Goal: Transaction & Acquisition: Purchase product/service

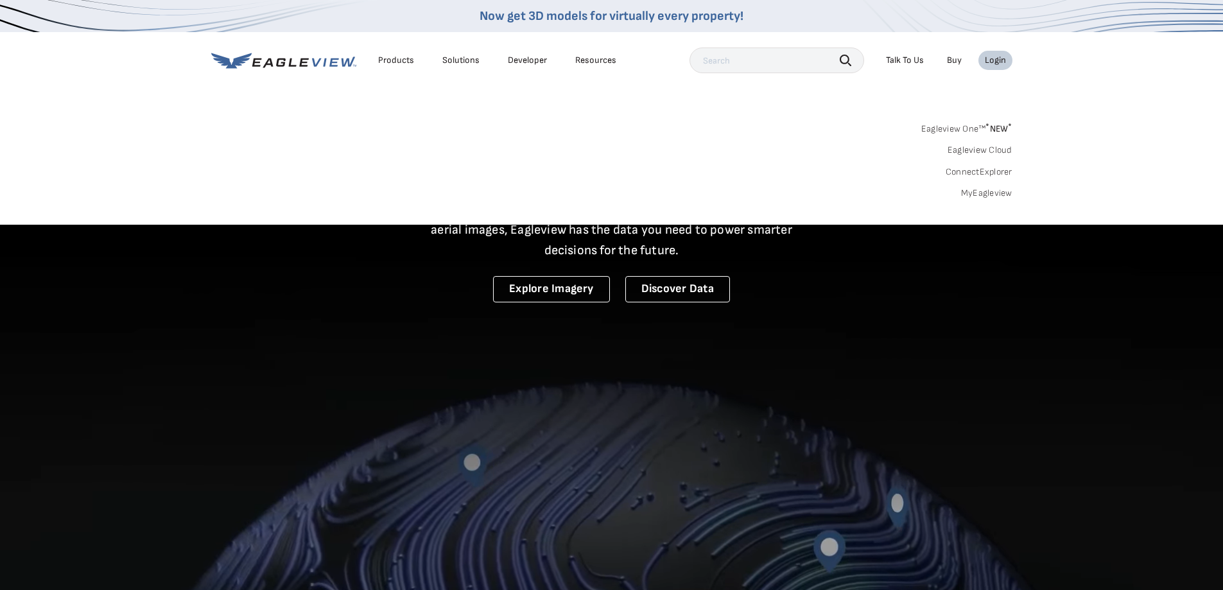
click at [983, 191] on link "MyEagleview" at bounding box center [986, 194] width 51 height 12
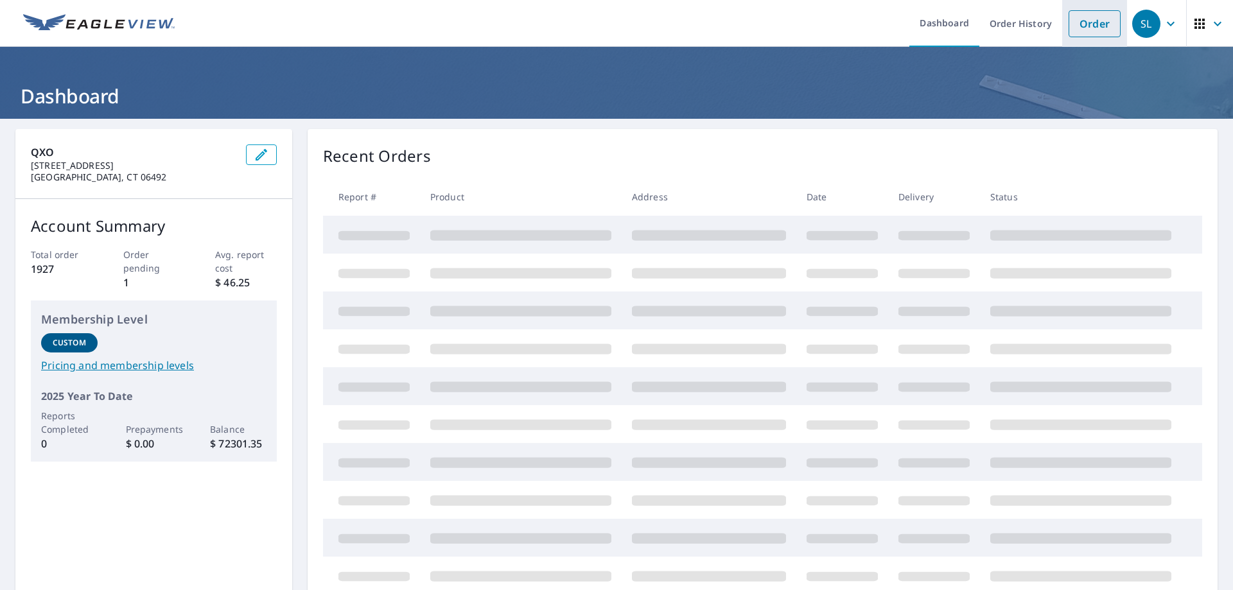
click at [1091, 26] on link "Order" at bounding box center [1095, 23] width 52 height 27
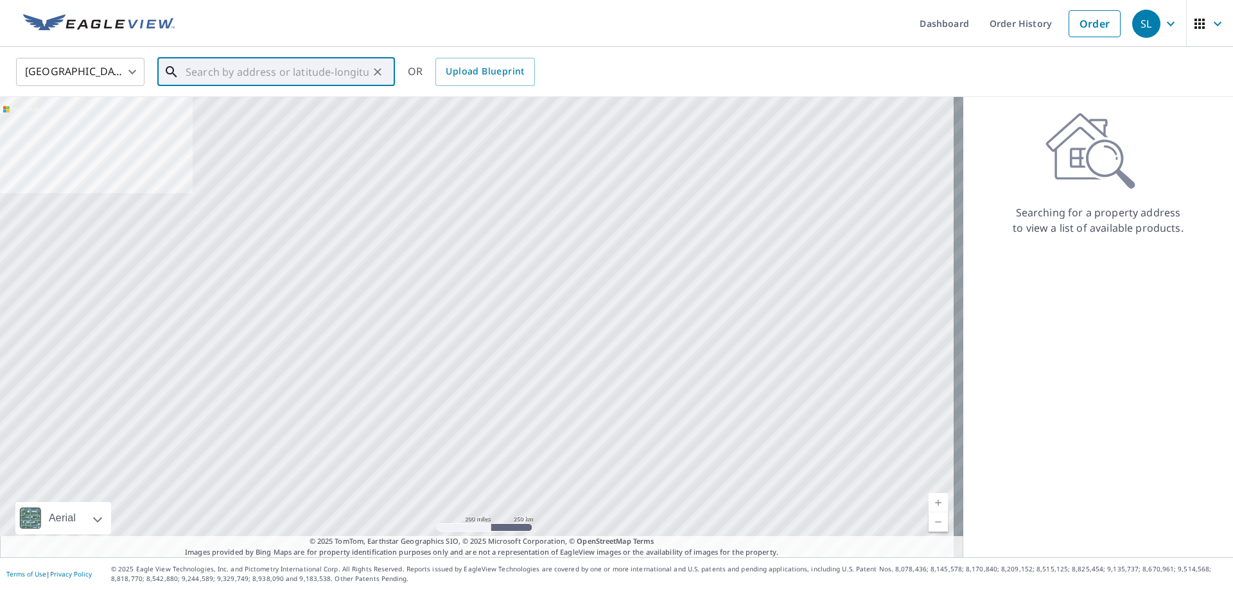
click at [301, 71] on input "text" at bounding box center [277, 72] width 183 height 36
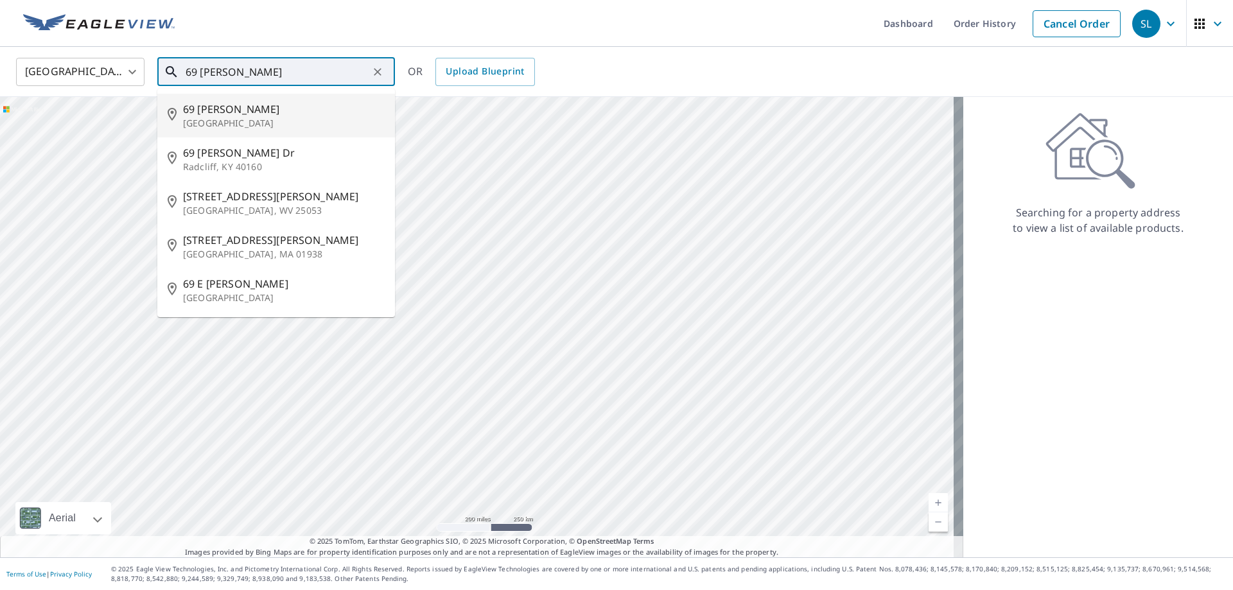
click at [240, 107] on span "69 Jeffrey Ln" at bounding box center [284, 108] width 202 height 15
type input "69 Jeffrey Ln Meriden, CT 06451"
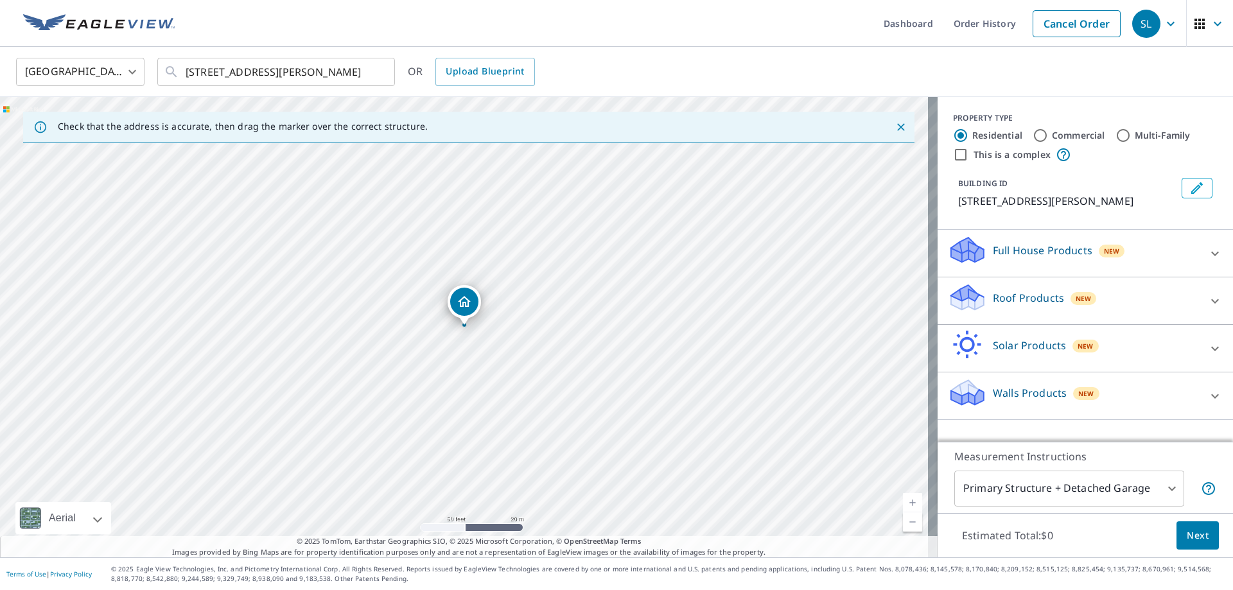
click at [1020, 300] on p "Roof Products" at bounding box center [1028, 297] width 71 height 15
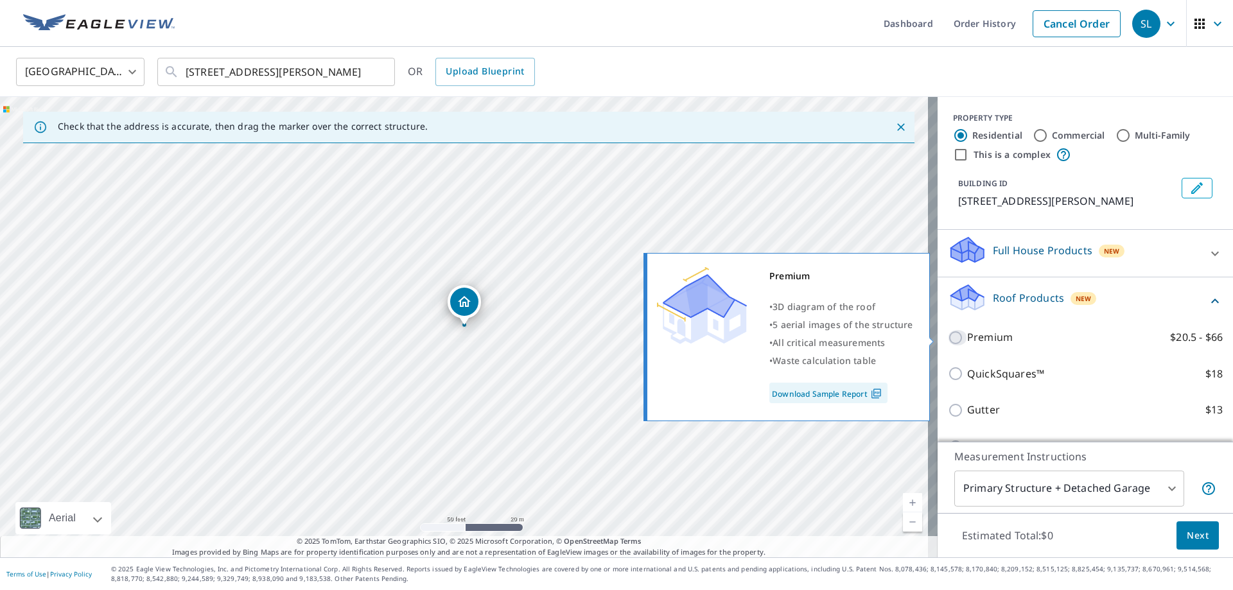
click at [949, 342] on input "Premium $20.5 - $66" at bounding box center [957, 337] width 19 height 15
checkbox input "true"
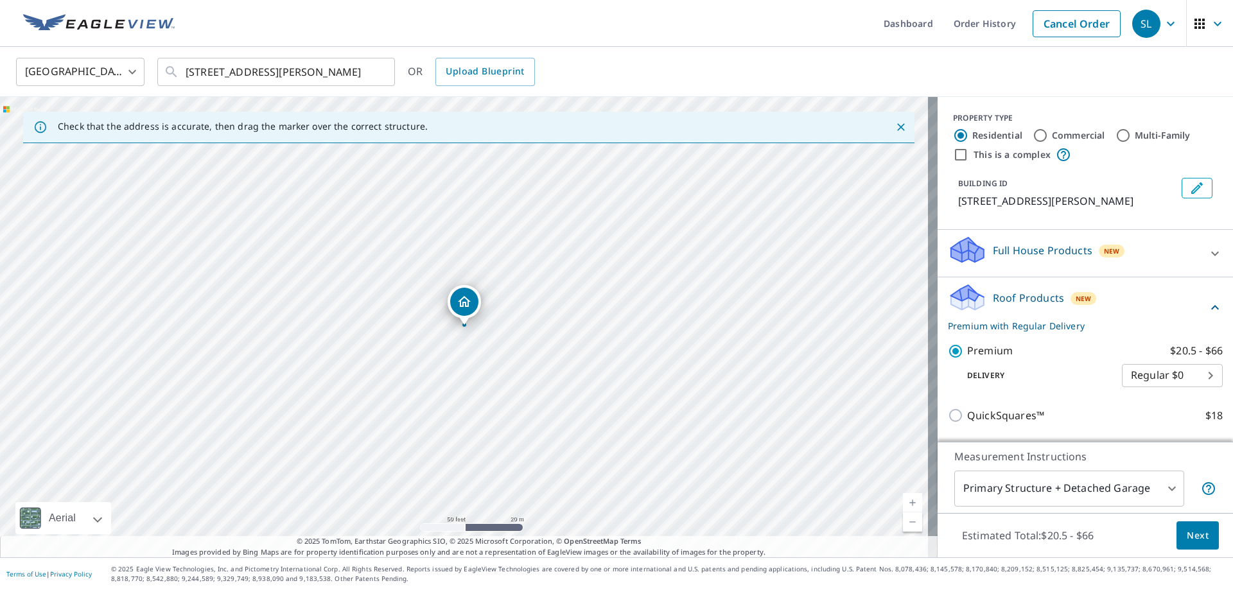
scroll to position [166, 0]
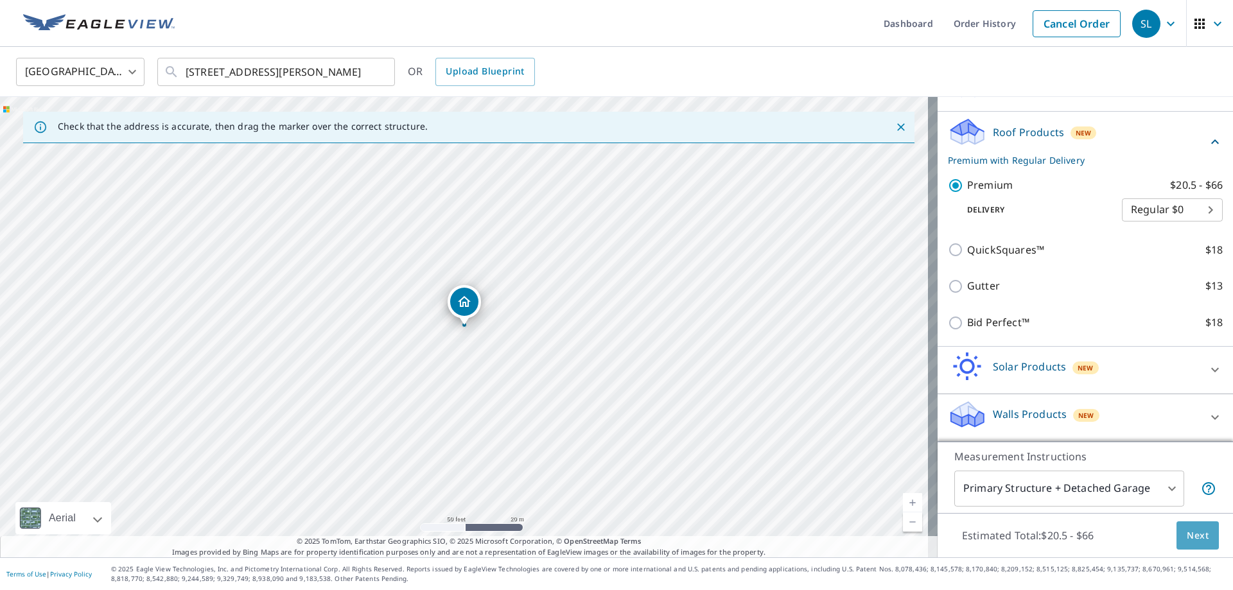
click at [1195, 535] on span "Next" at bounding box center [1198, 536] width 22 height 16
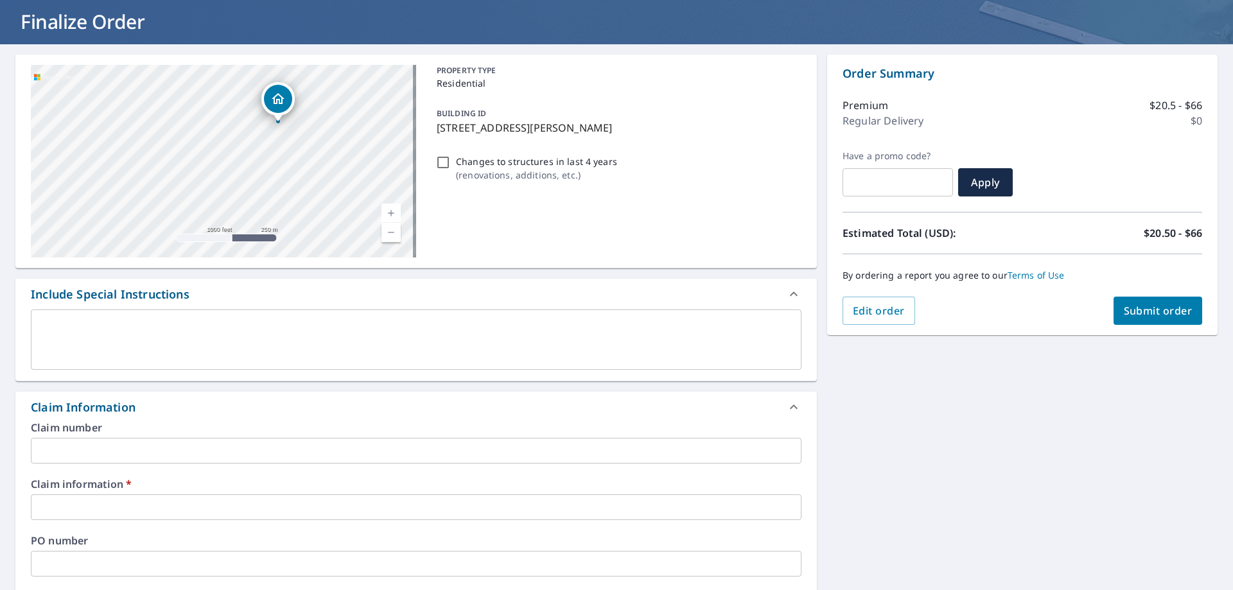
scroll to position [193, 0]
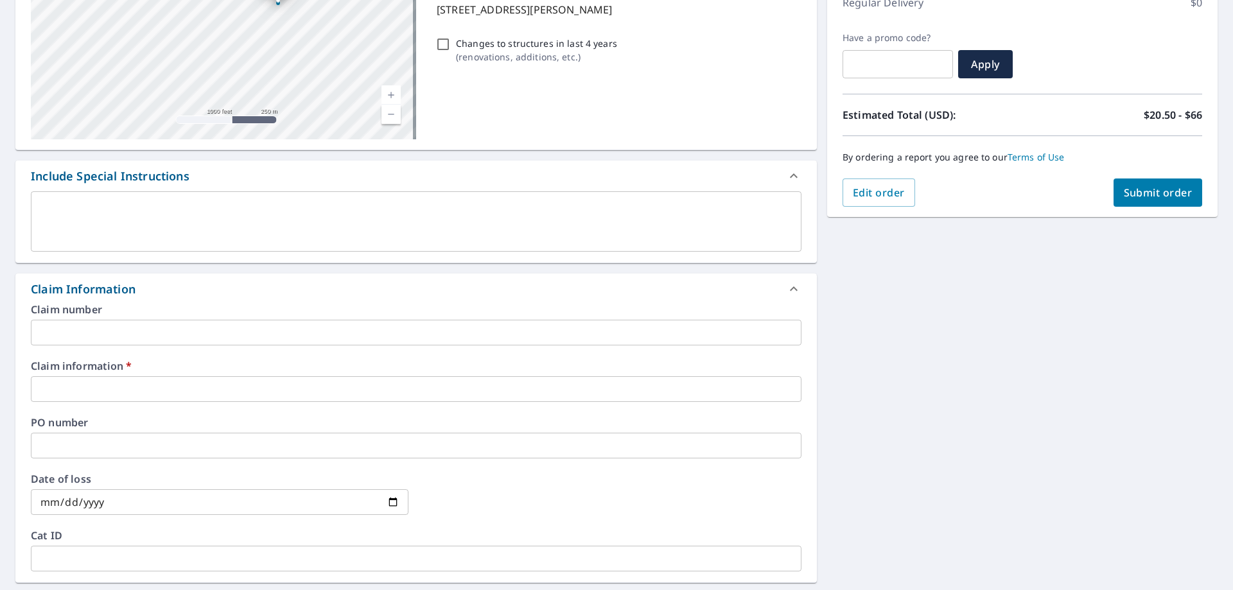
click at [231, 391] on input "text" at bounding box center [416, 389] width 771 height 26
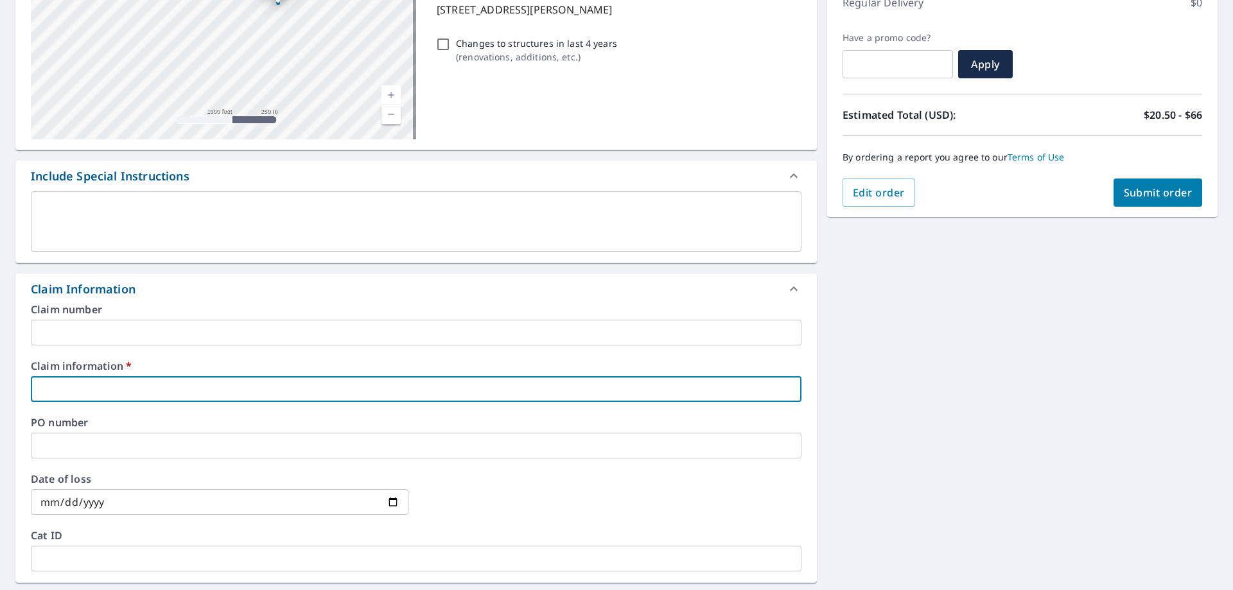
type input "4"
checkbox input "true"
type input "43"
checkbox input "true"
type input "431"
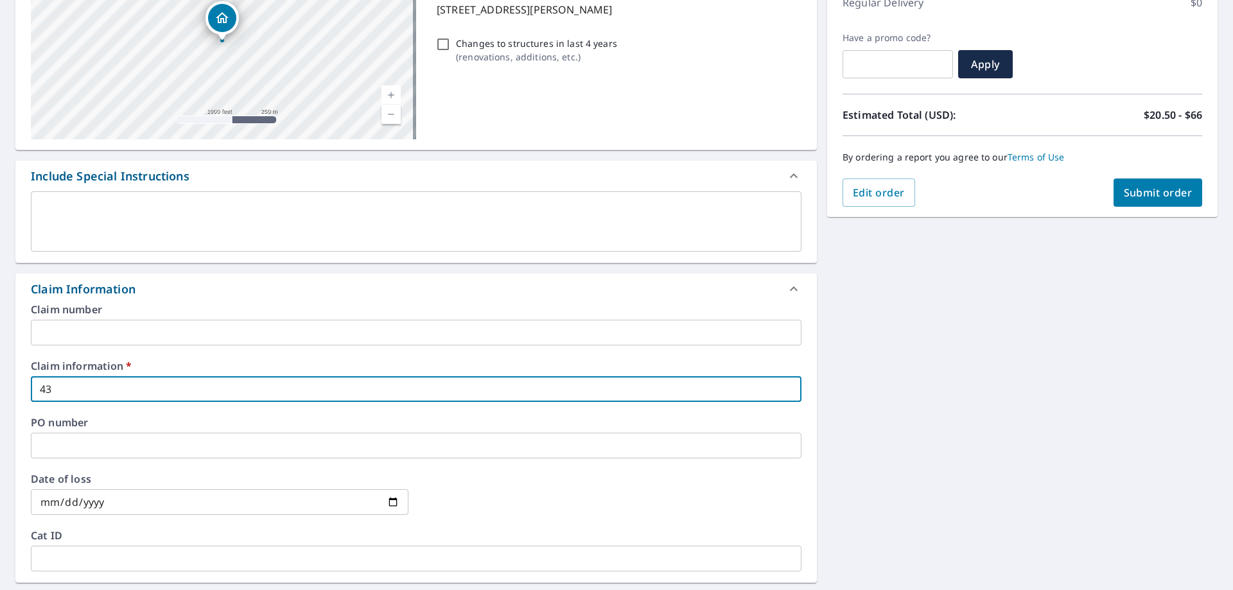
checkbox input "true"
type input "4315"
checkbox input "true"
type input "43155"
checkbox input "true"
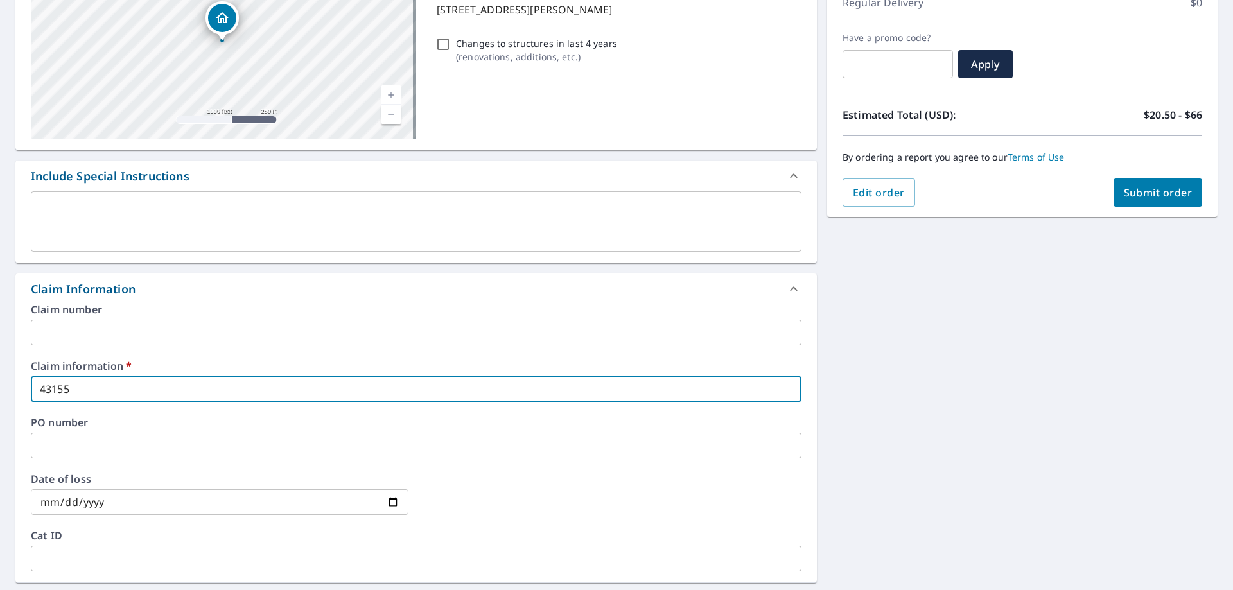
type input "431558"
checkbox input "true"
click at [78, 391] on input "431558" at bounding box center [416, 389] width 771 height 26
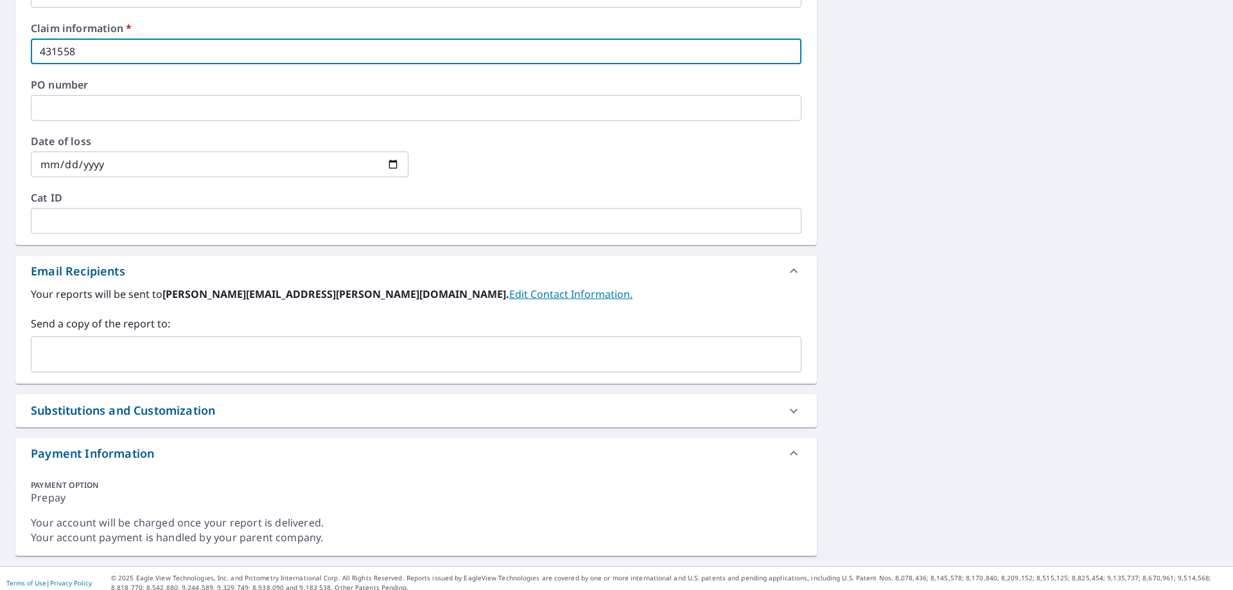
scroll to position [539, 0]
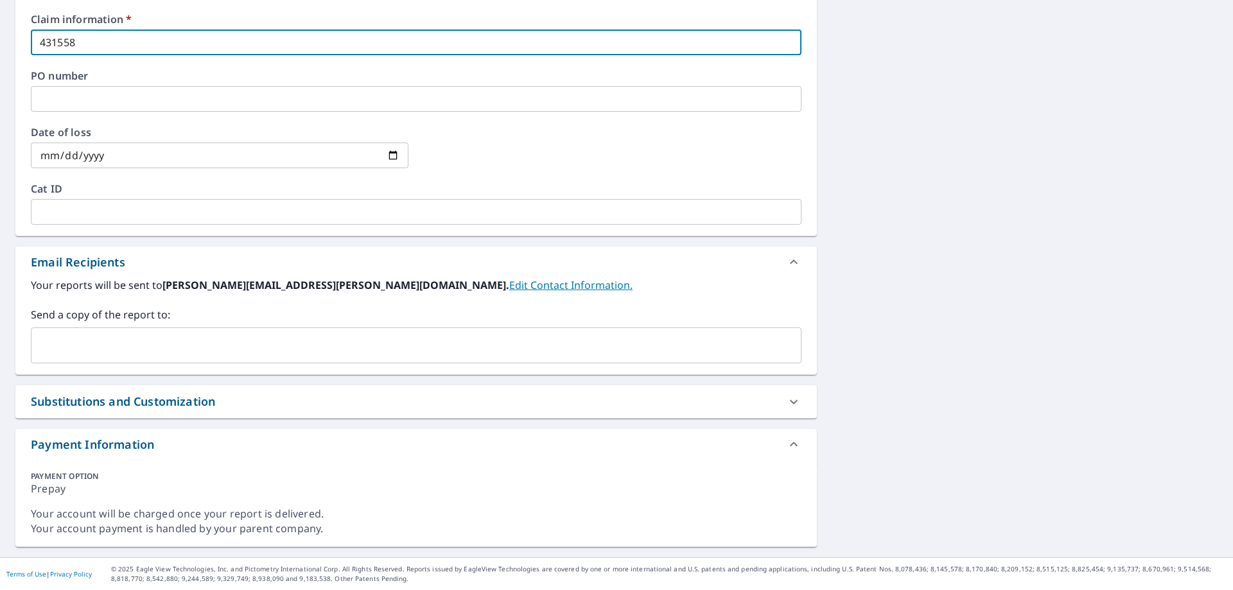
type input "431558"
click at [76, 343] on input "text" at bounding box center [407, 345] width 740 height 24
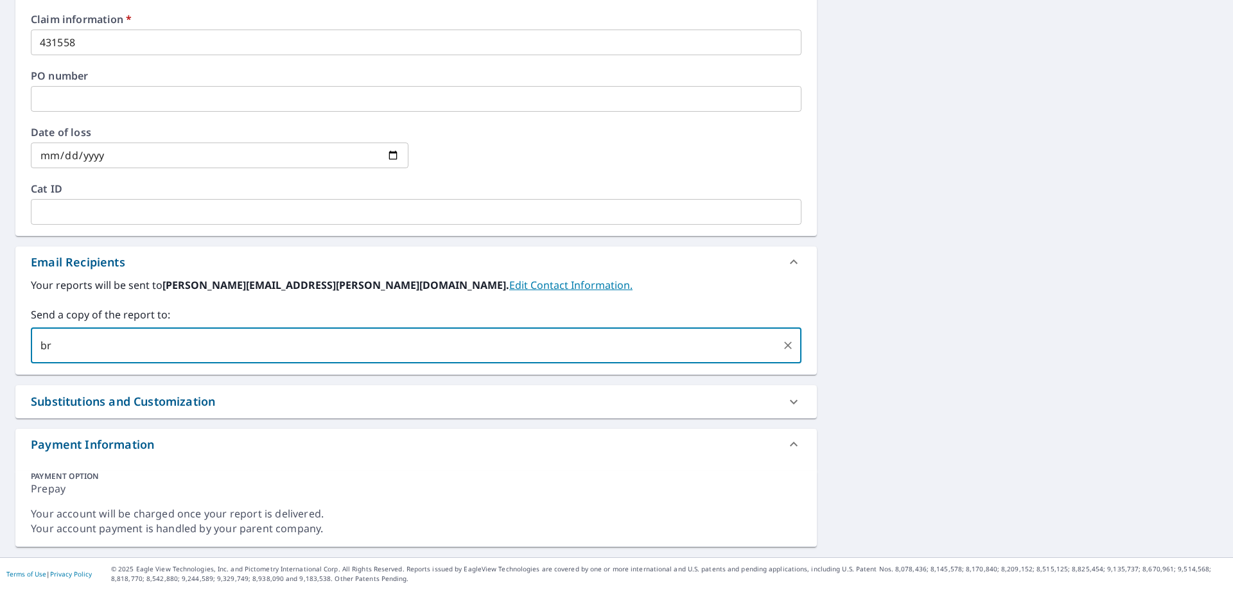
type input "brian.nelson@qxo.com"
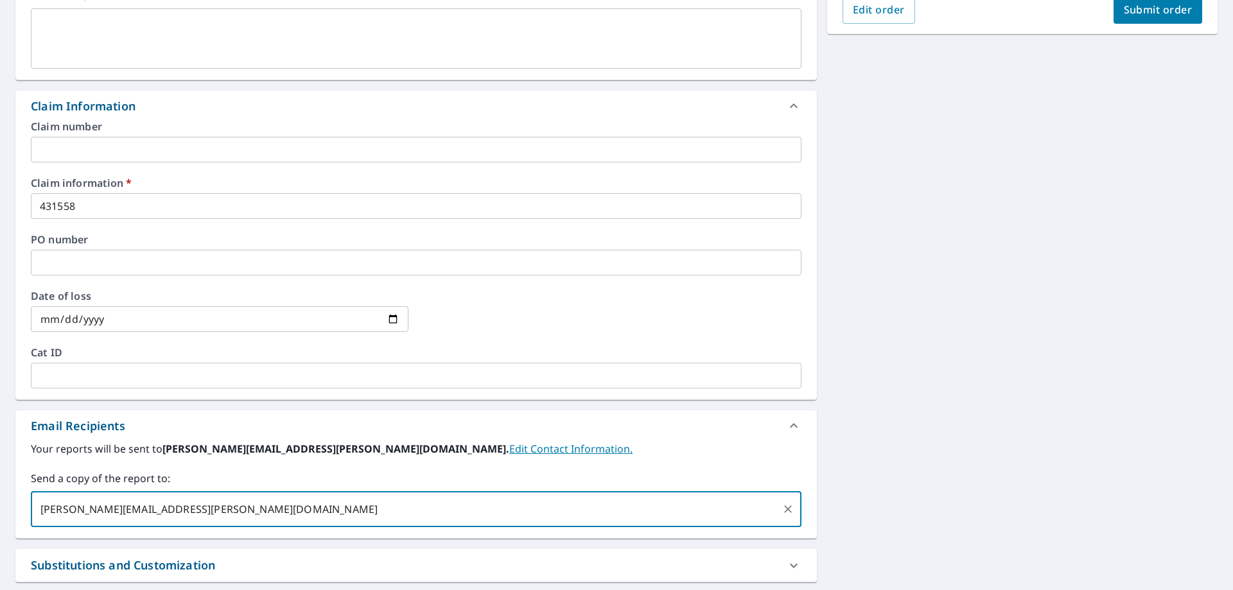
scroll to position [90, 0]
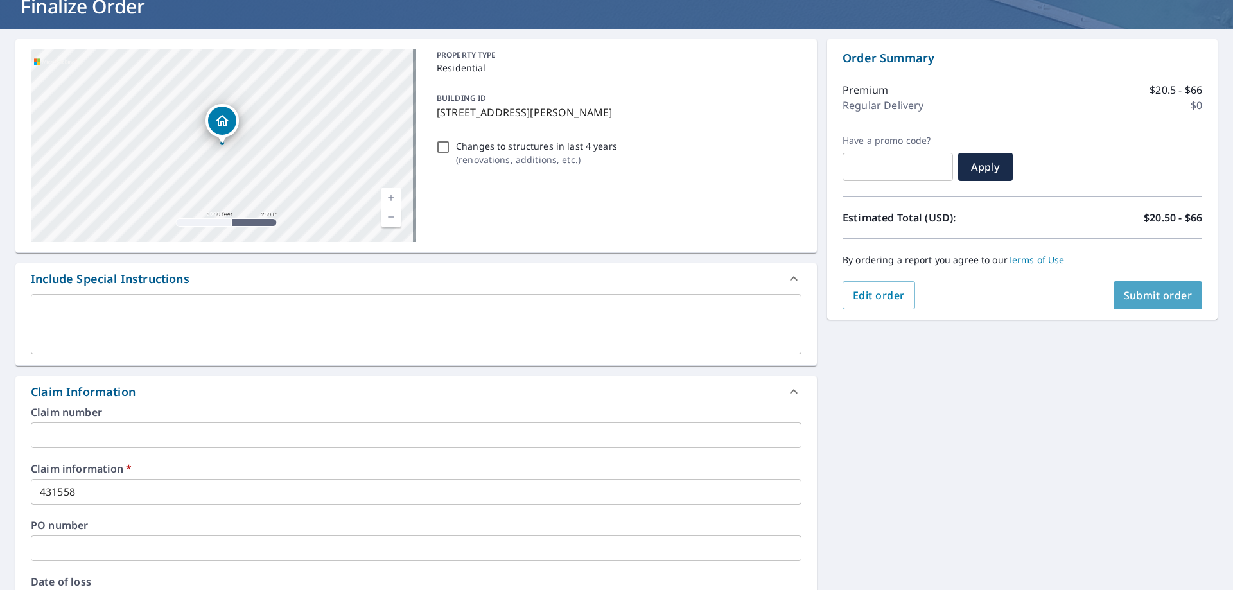
click at [1166, 302] on span "Submit order" at bounding box center [1158, 295] width 69 height 14
checkbox input "true"
